Goal: Task Accomplishment & Management: Manage account settings

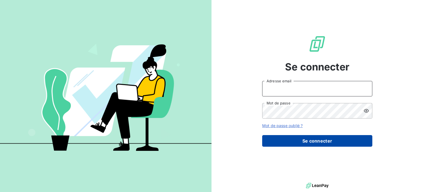
type input "[PERSON_NAME][EMAIL_ADDRESS][DOMAIN_NAME]"
click at [314, 142] on button "Se connecter" at bounding box center [317, 141] width 110 height 12
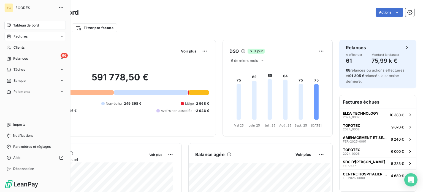
click at [16, 37] on span "Factures" at bounding box center [21, 36] width 14 height 5
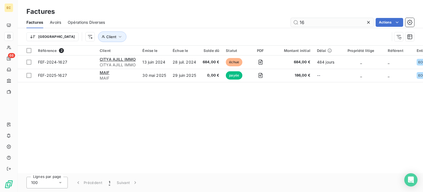
type input "1"
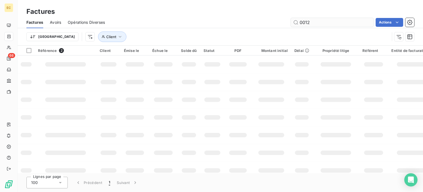
type input "0012"
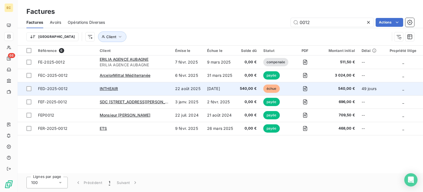
click at [59, 90] on span "FED-2025-0012" at bounding box center [53, 88] width 30 height 5
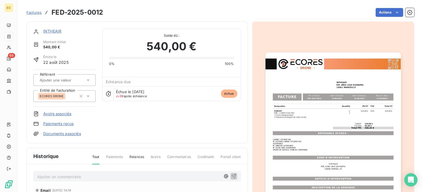
click at [64, 123] on link "Paiements reçus" at bounding box center [58, 124] width 30 height 6
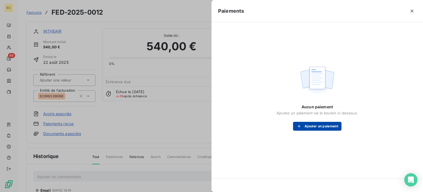
click at [321, 124] on button "Ajouter un paiement" at bounding box center [317, 126] width 49 height 9
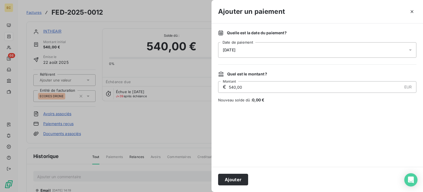
click at [268, 52] on div "[DATE]" at bounding box center [317, 49] width 198 height 15
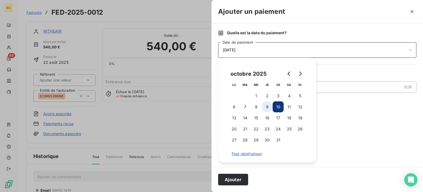
click at [267, 105] on button "9" at bounding box center [267, 106] width 11 height 11
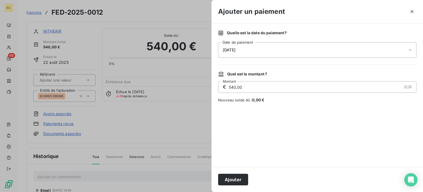
click at [233, 179] on button "Ajouter" at bounding box center [233, 179] width 30 height 12
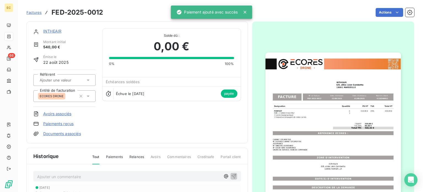
click at [33, 13] on span "Factures" at bounding box center [33, 12] width 15 height 4
